Goal: Task Accomplishment & Management: Use online tool/utility

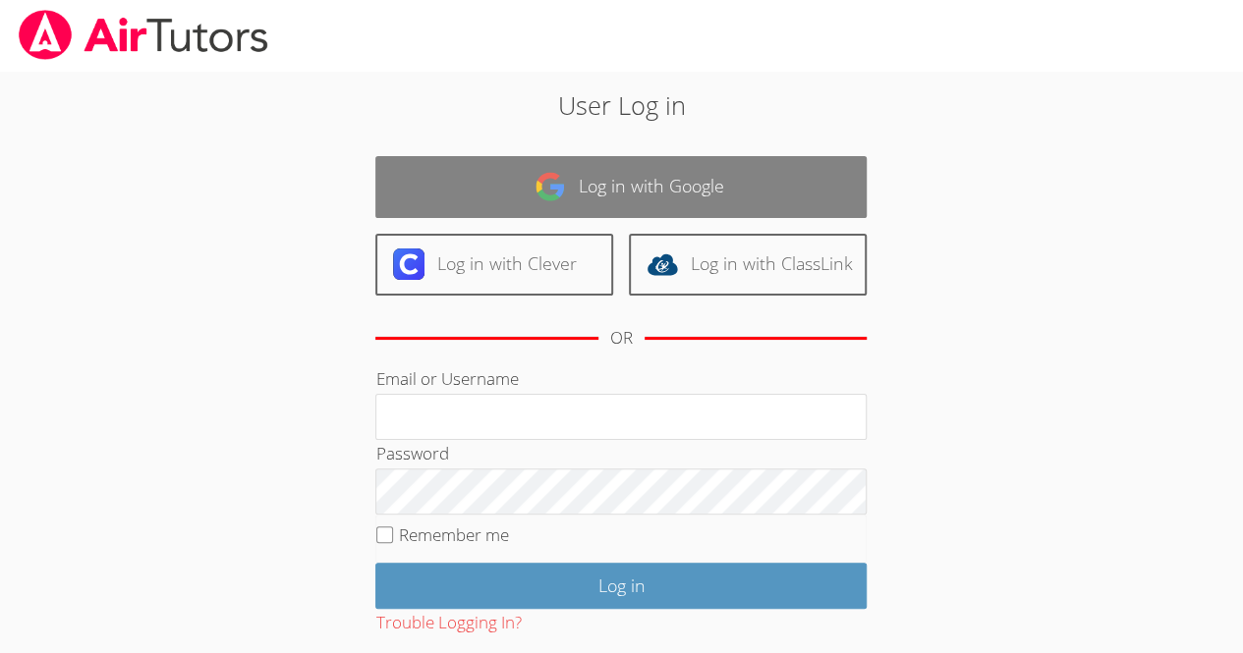
click at [656, 167] on link "Log in with Google" at bounding box center [620, 187] width 491 height 62
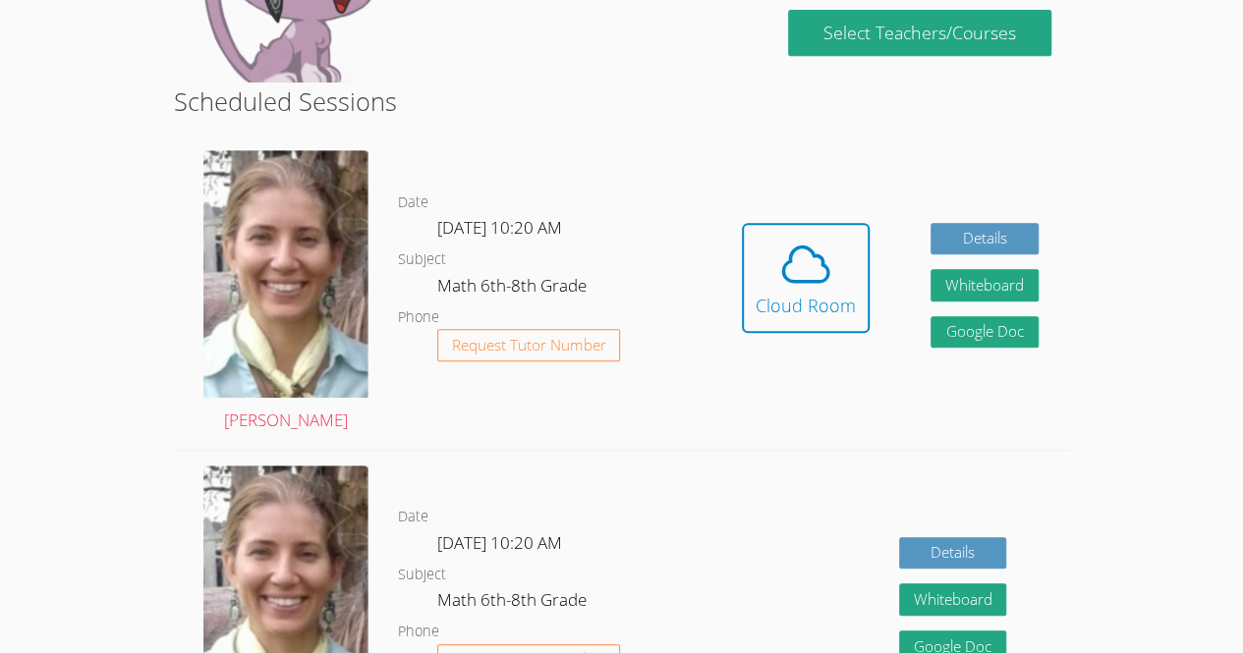
scroll to position [440, 0]
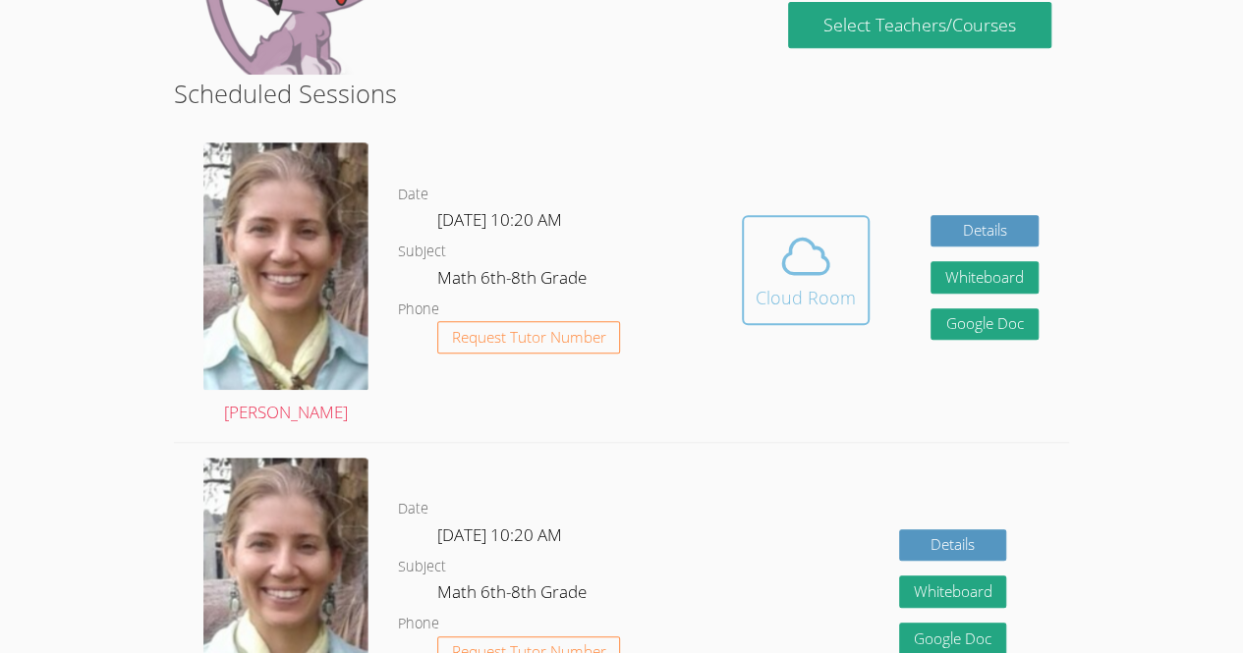
click at [821, 233] on icon at bounding box center [805, 256] width 55 height 55
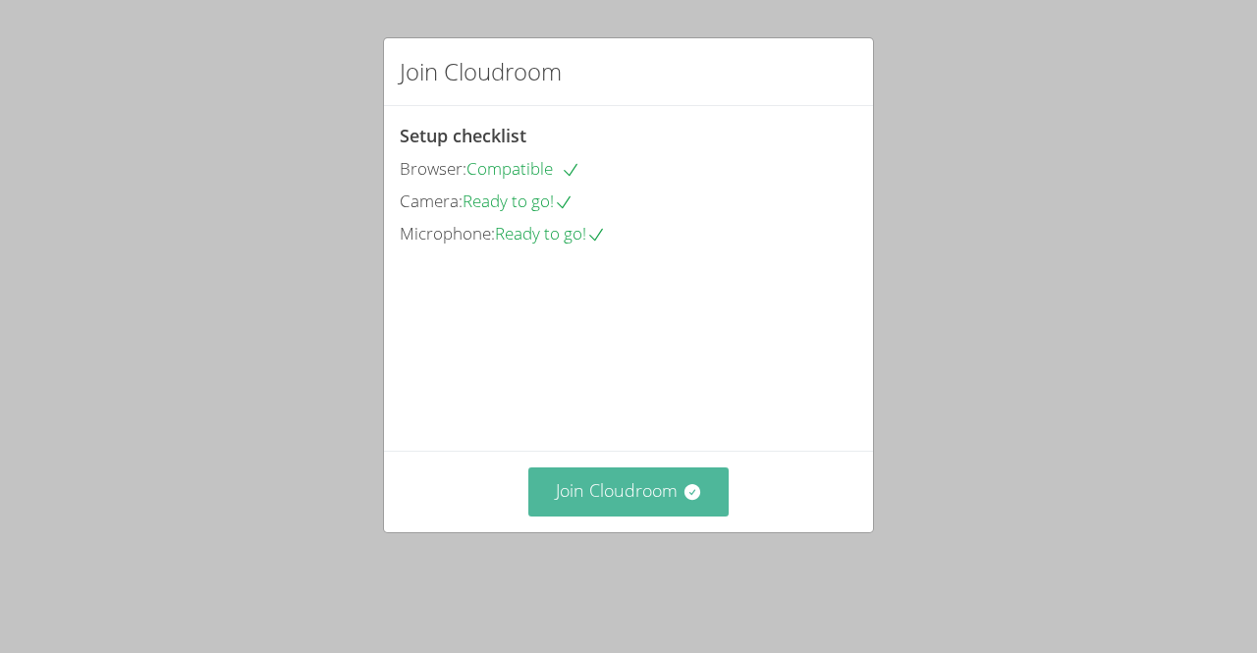
click at [665, 516] on button "Join Cloudroom" at bounding box center [628, 492] width 201 height 48
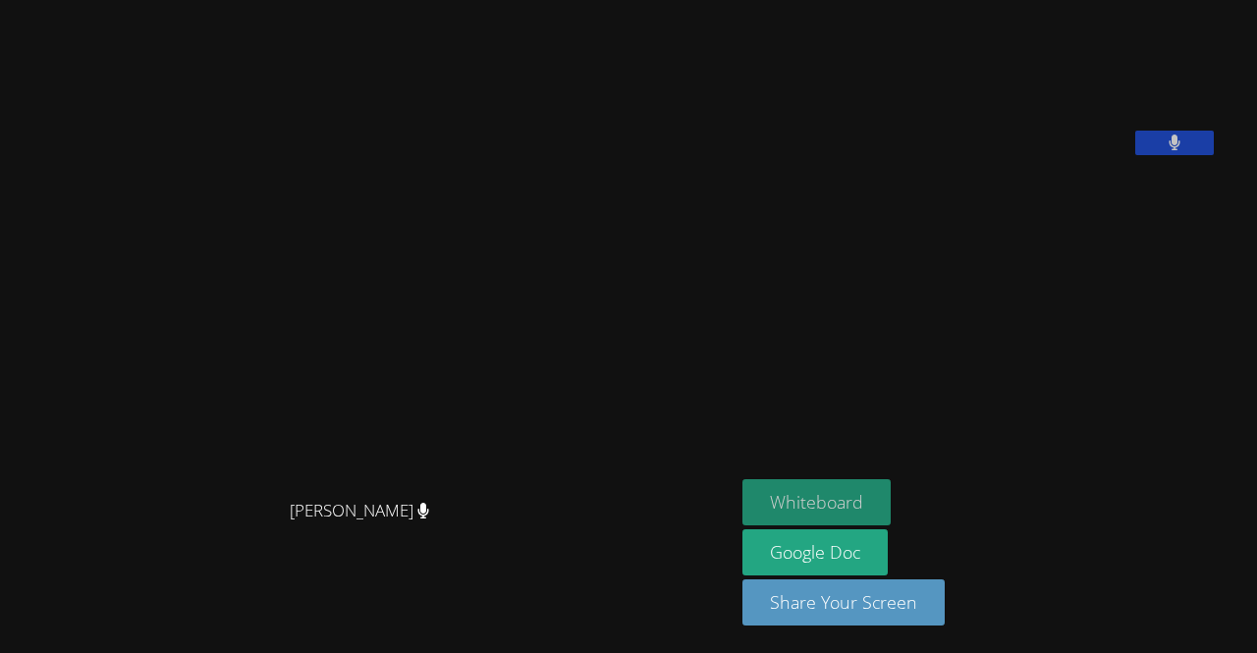
click at [811, 523] on button "Whiteboard" at bounding box center [817, 502] width 148 height 46
click at [1067, 392] on aside "Genesis Teo-Cotill Whiteboard Google Doc Share Your Screen" at bounding box center [980, 326] width 491 height 653
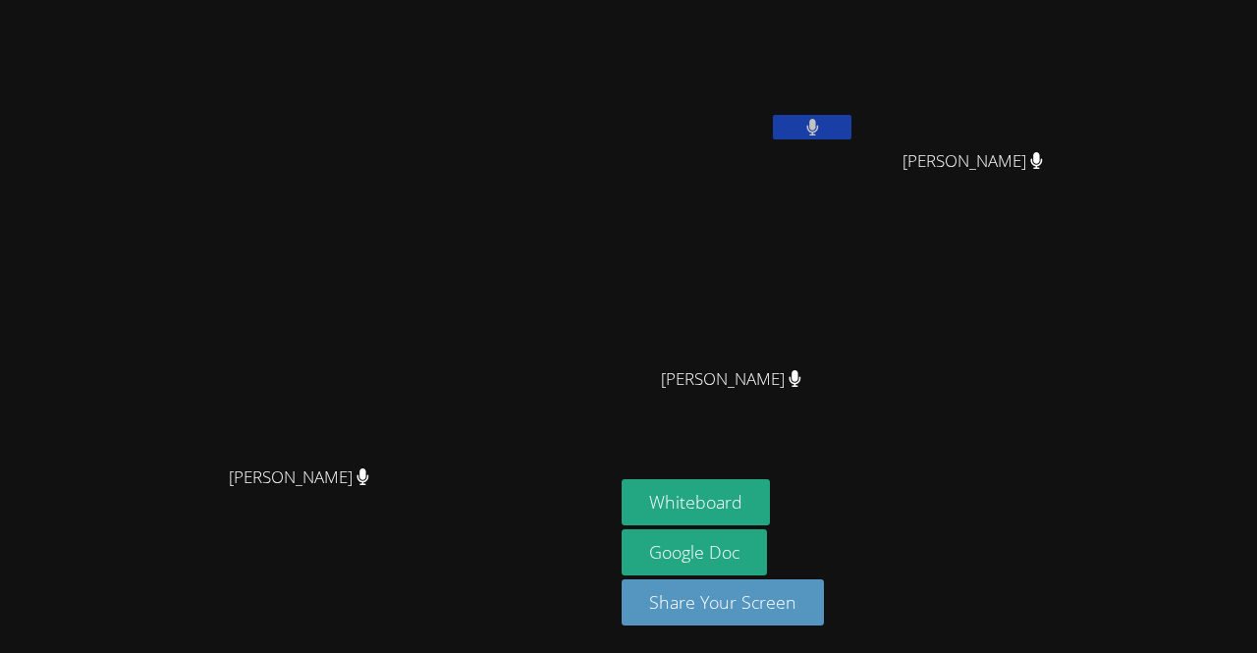
click at [856, 238] on video at bounding box center [739, 292] width 234 height 132
click at [856, 113] on video at bounding box center [739, 74] width 234 height 132
click at [818, 120] on icon at bounding box center [812, 127] width 12 height 17
click at [852, 132] on button at bounding box center [812, 127] width 79 height 25
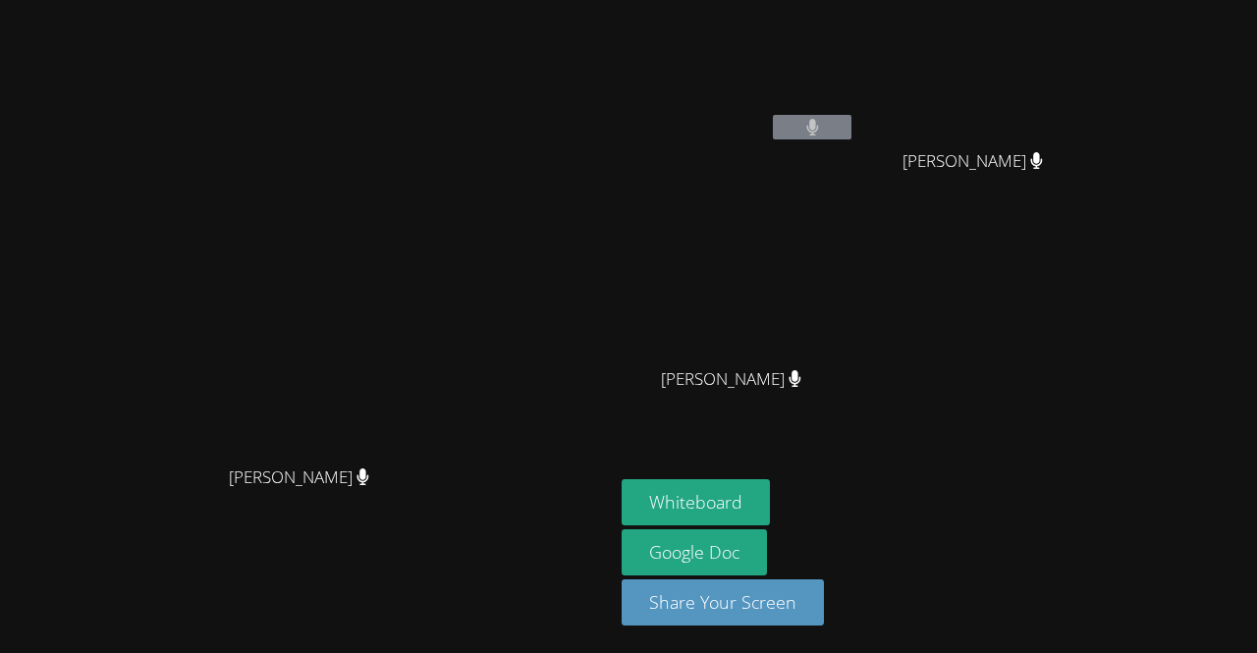
click at [773, 115] on button at bounding box center [812, 127] width 79 height 25
click at [851, 150] on div "Genesis Teo-Cotill" at bounding box center [739, 113] width 234 height 210
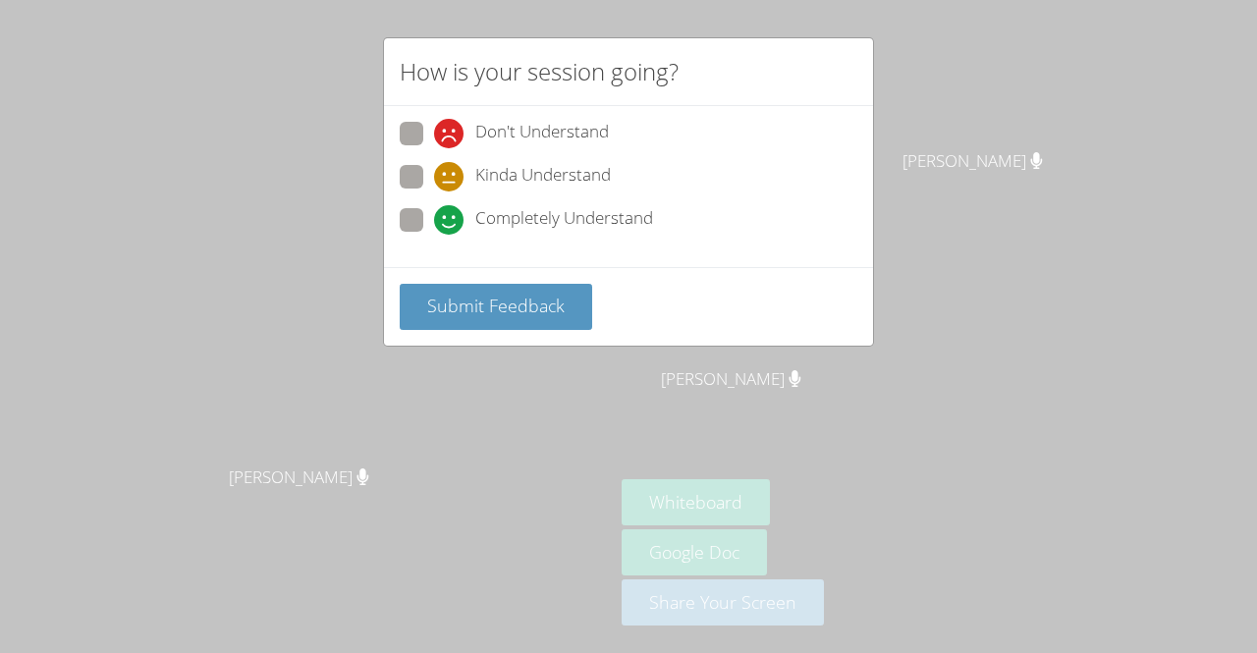
click at [454, 208] on icon at bounding box center [448, 219] width 29 height 29
click at [451, 208] on input "Completely Understand" at bounding box center [442, 216] width 17 height 17
radio input "true"
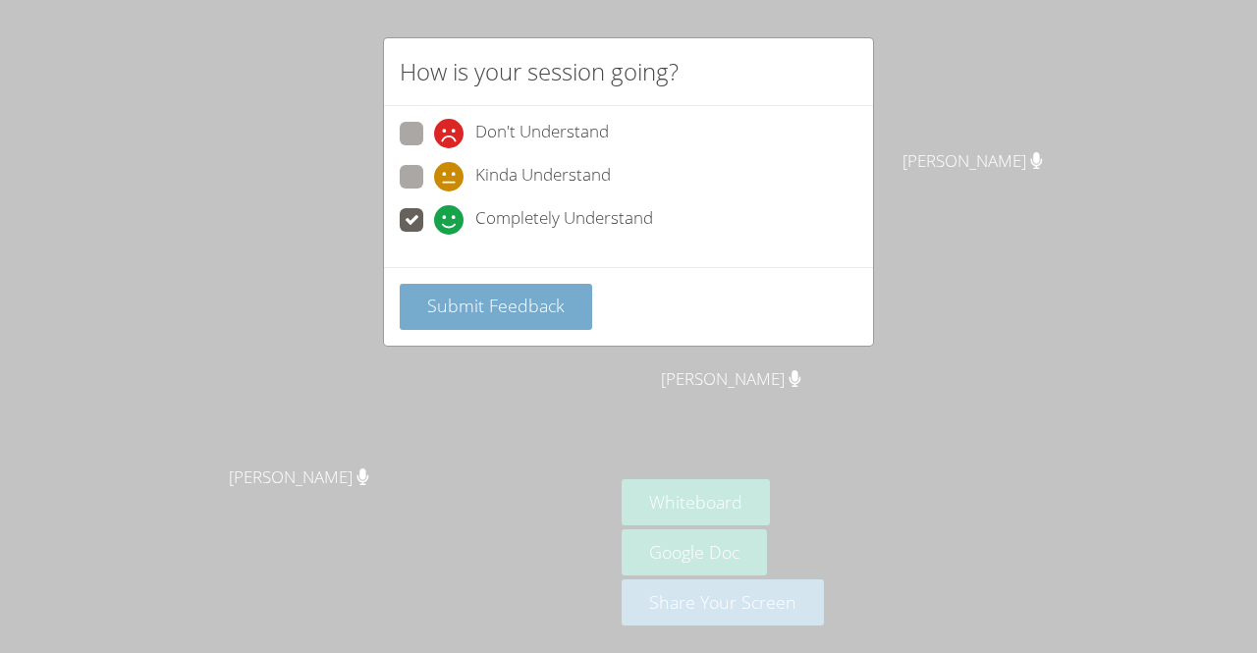
click at [432, 299] on span "Submit Feedback" at bounding box center [496, 306] width 138 height 24
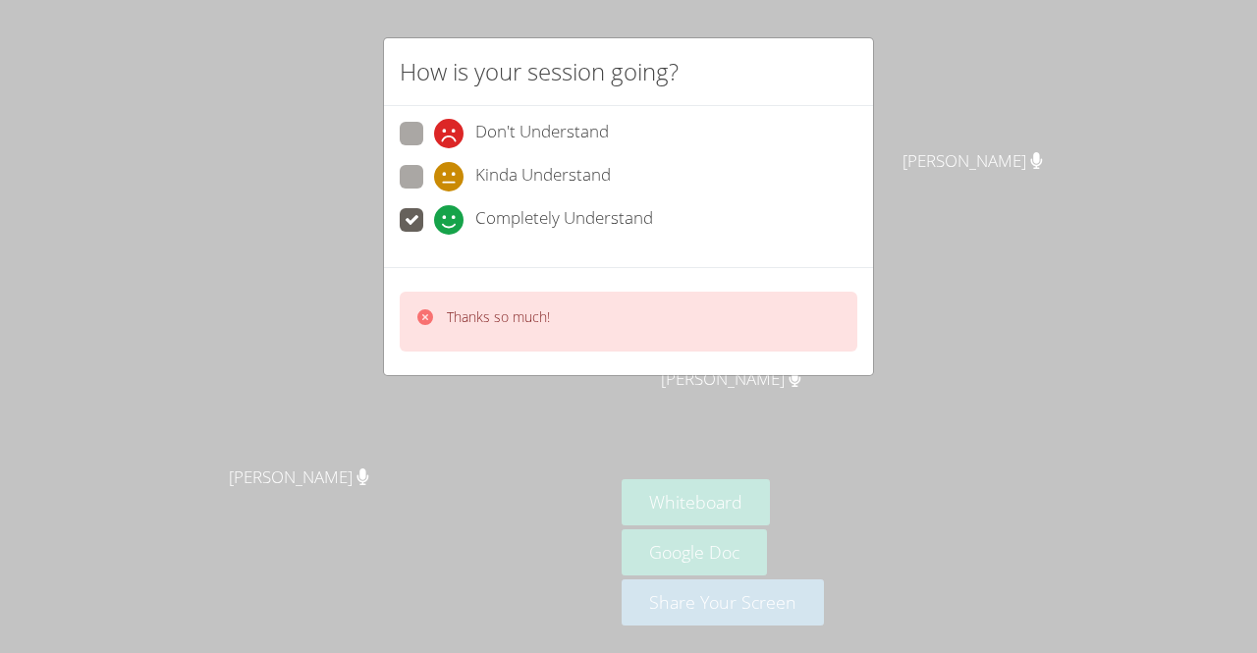
click at [401, 310] on div "Thanks so much!" at bounding box center [629, 322] width 458 height 60
